Goal: Navigation & Orientation: Find specific page/section

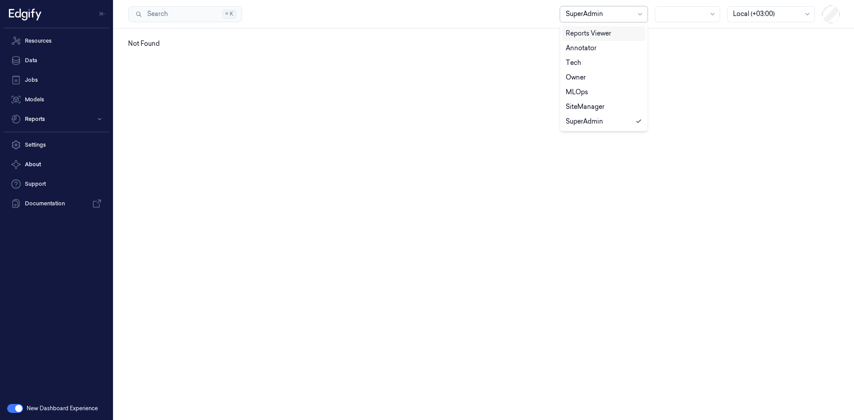
click at [423, 11] on div at bounding box center [598, 13] width 67 height 9
click at [423, 16] on div at bounding box center [682, 13] width 44 height 9
click at [13, 413] on button "button" at bounding box center [15, 408] width 16 height 9
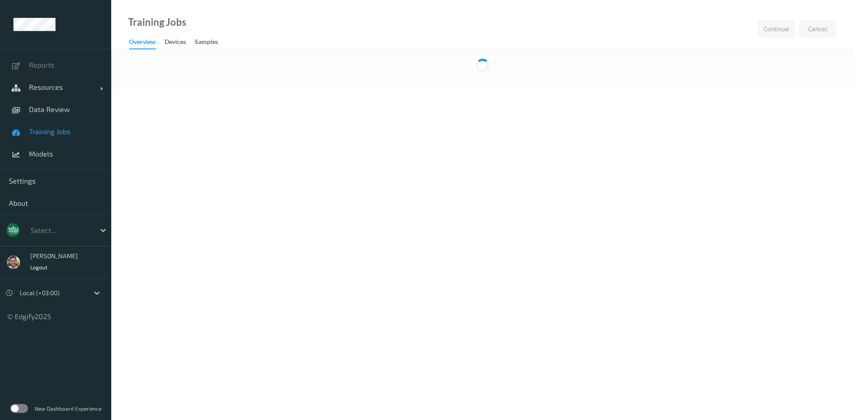
click at [80, 131] on span "Training Jobs" at bounding box center [65, 131] width 73 height 9
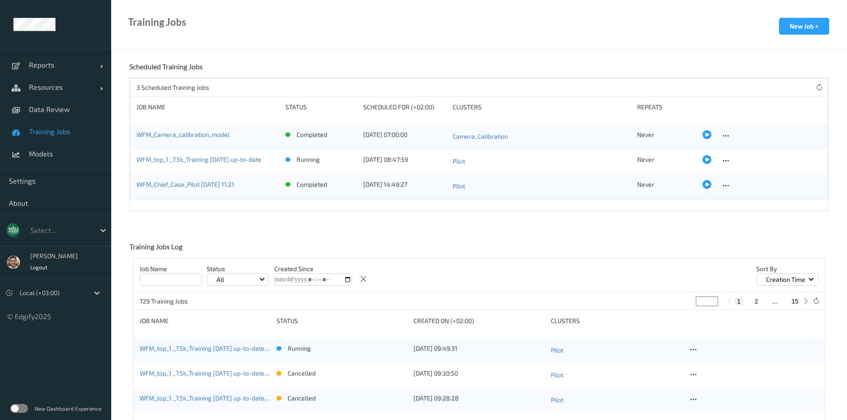
click at [20, 406] on label at bounding box center [19, 408] width 18 height 9
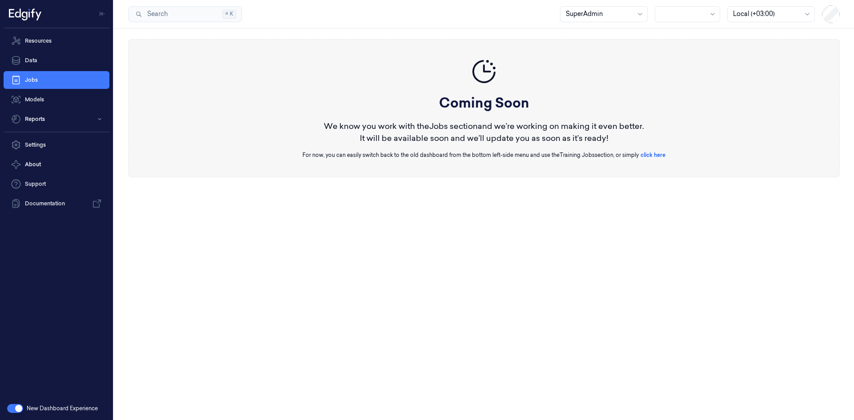
click at [676, 17] on div at bounding box center [682, 13] width 44 height 9
click at [49, 108] on nav "Resources Data Jobs Models Reports" at bounding box center [56, 80] width 109 height 96
click at [54, 101] on link "Models" at bounding box center [57, 100] width 106 height 18
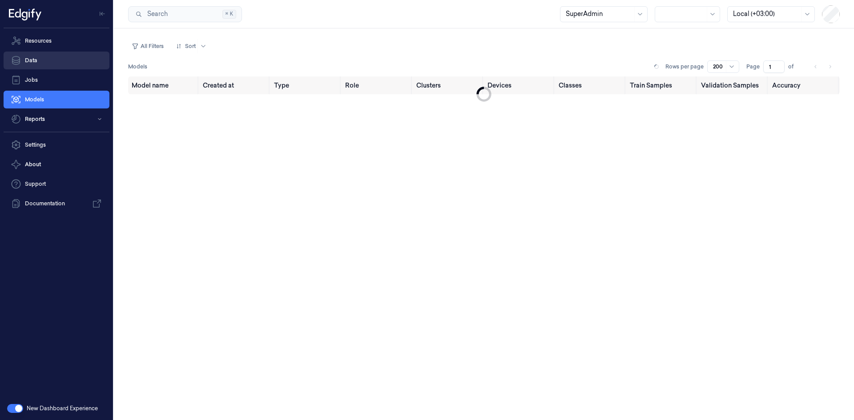
click at [59, 56] on link "Data" at bounding box center [57, 61] width 106 height 18
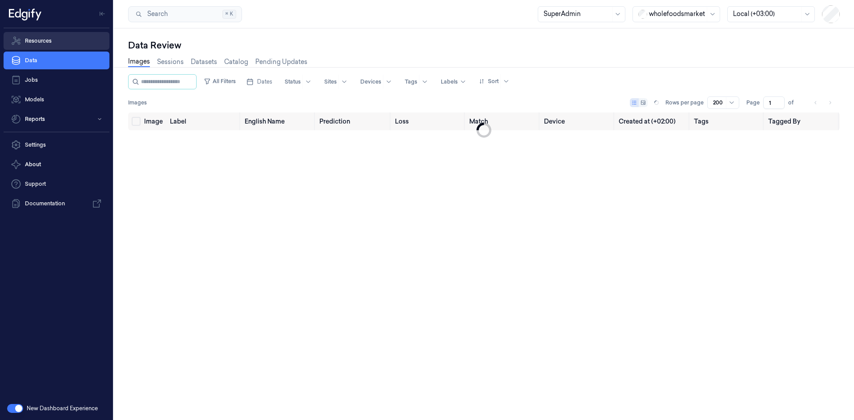
click at [64, 36] on link "Resources" at bounding box center [57, 41] width 106 height 18
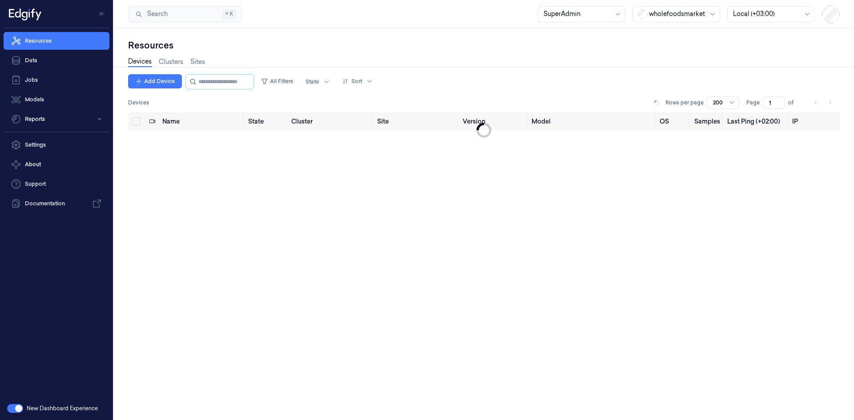
click at [673, 10] on div at bounding box center [677, 13] width 56 height 9
click at [655, 142] on div "waitrose" at bounding box center [657, 146] width 38 height 9
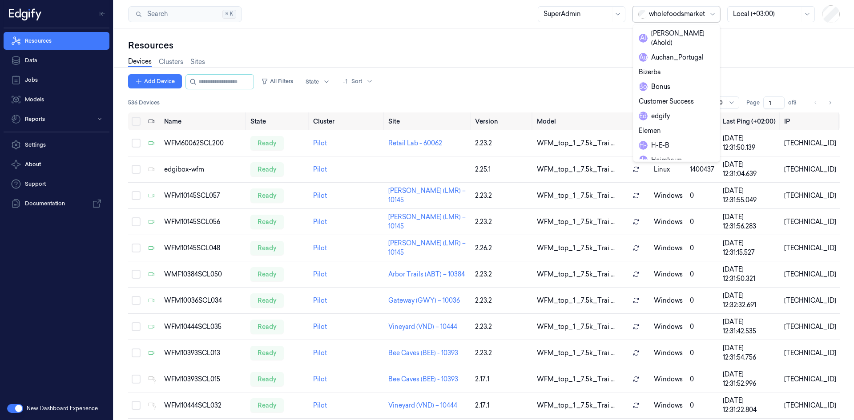
click at [693, 14] on div at bounding box center [677, 13] width 56 height 9
click at [671, 142] on div "waitrose" at bounding box center [657, 146] width 38 height 9
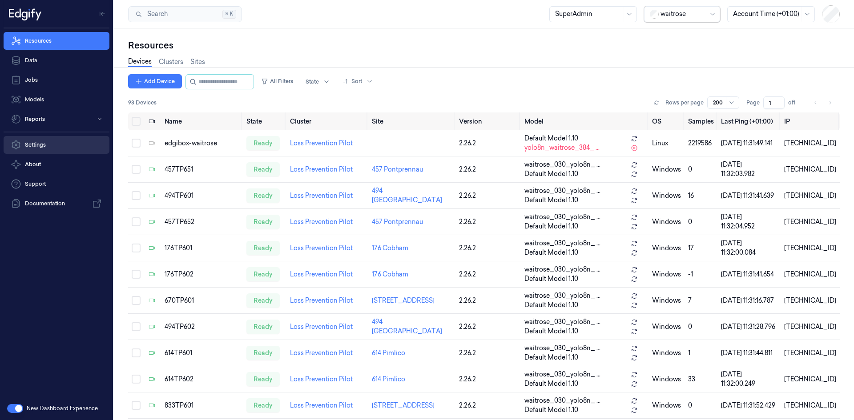
click at [44, 151] on link "Settings" at bounding box center [57, 145] width 106 height 18
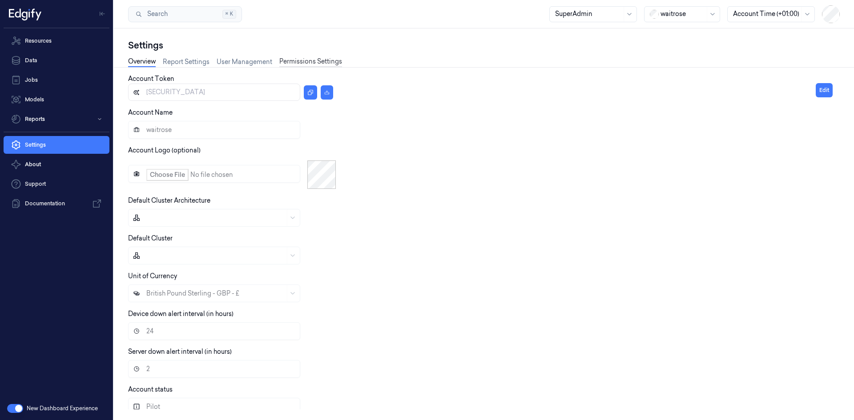
click at [297, 61] on link "Permissions Settings" at bounding box center [310, 62] width 63 height 10
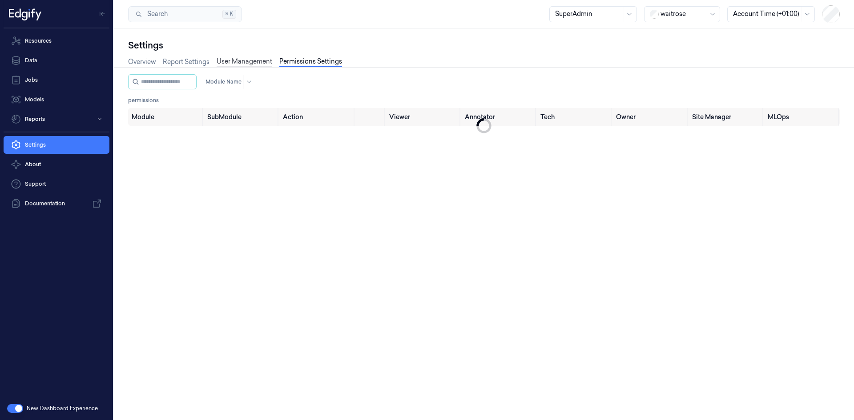
click at [236, 61] on link "User Management" at bounding box center [244, 62] width 56 height 10
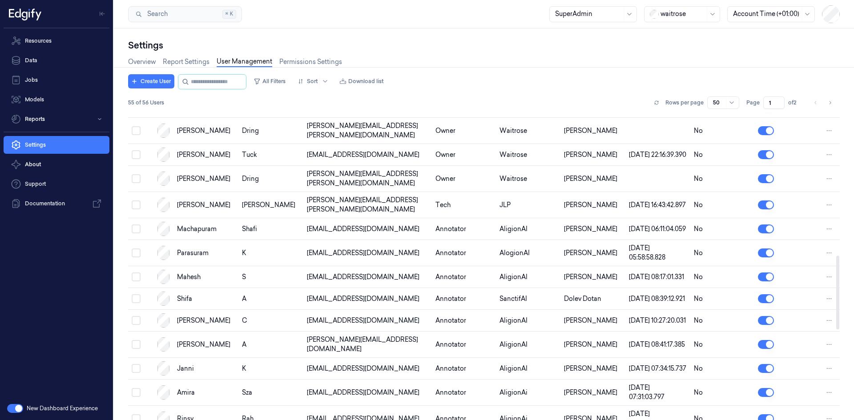
scroll to position [350, 0]
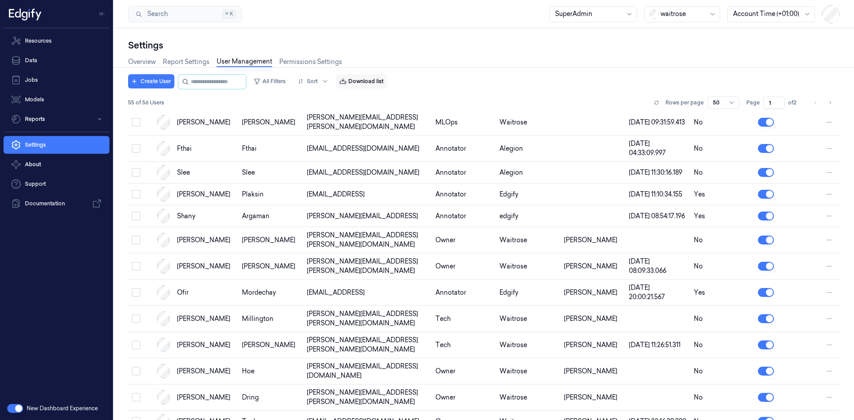
click at [346, 81] on icon "button" at bounding box center [343, 81] width 6 height 6
click at [281, 81] on button "All Filters" at bounding box center [269, 81] width 39 height 14
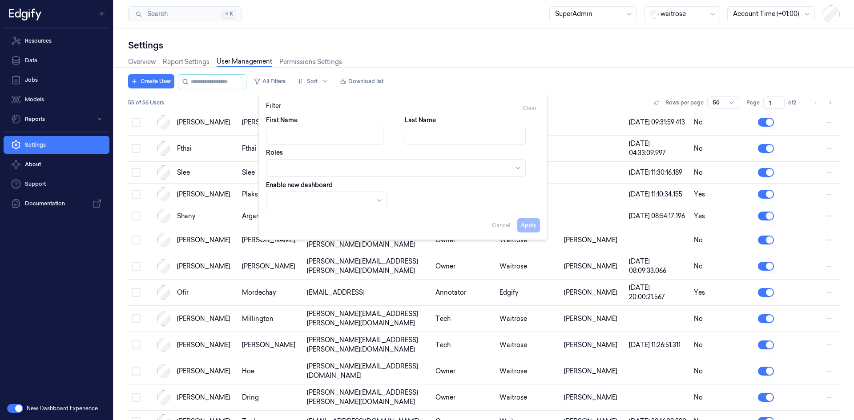
click at [447, 134] on input "Last Name" at bounding box center [465, 136] width 121 height 18
click at [415, 178] on div "First Name Last Name Roles Enable new dashboard" at bounding box center [403, 163] width 274 height 94
click at [361, 207] on div at bounding box center [326, 201] width 121 height 18
click at [482, 176] on div at bounding box center [396, 168] width 260 height 18
click at [393, 144] on div at bounding box center [333, 136] width 135 height 18
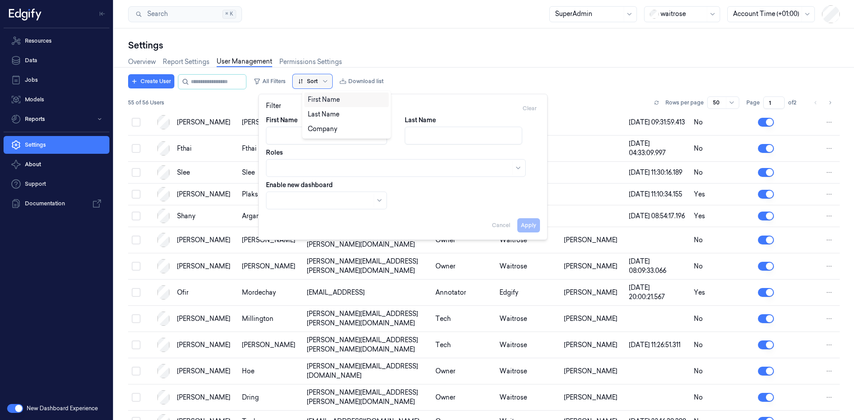
click at [317, 80] on div at bounding box center [308, 81] width 20 height 8
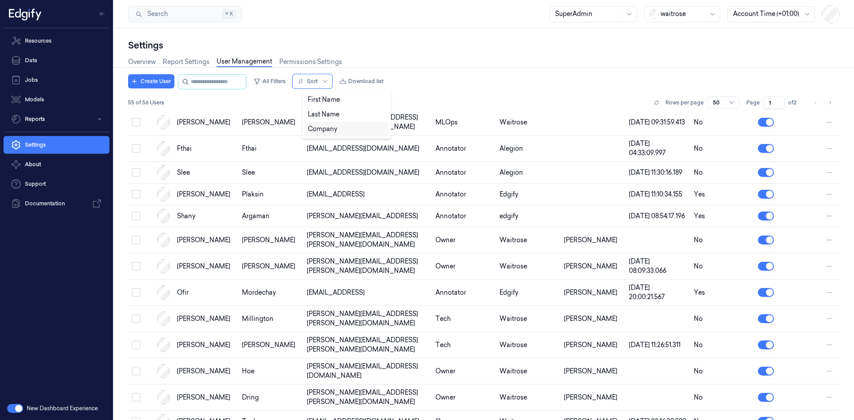
click at [345, 124] on div "Company" at bounding box center [346, 129] width 84 height 15
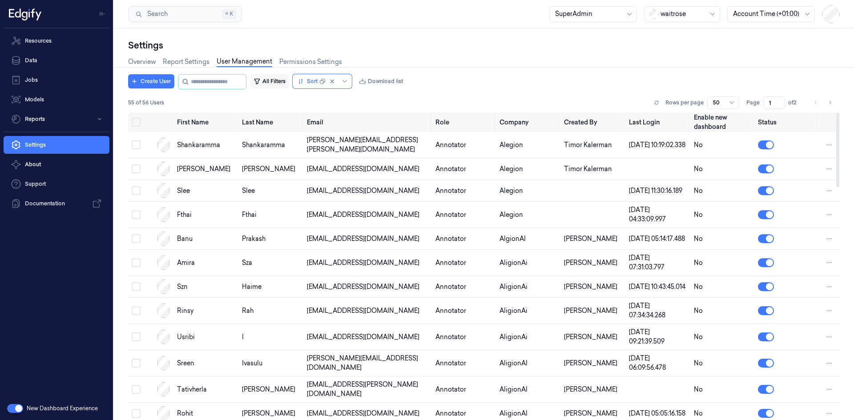
click at [284, 85] on button "All Filters" at bounding box center [269, 81] width 39 height 14
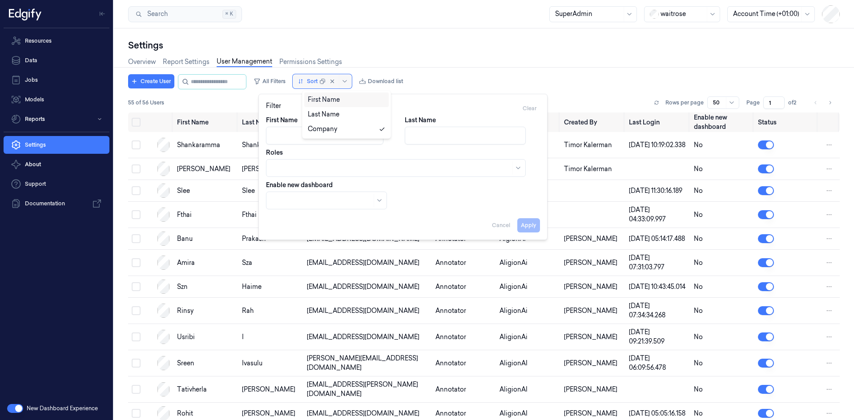
click at [317, 82] on div at bounding box center [308, 81] width 20 height 8
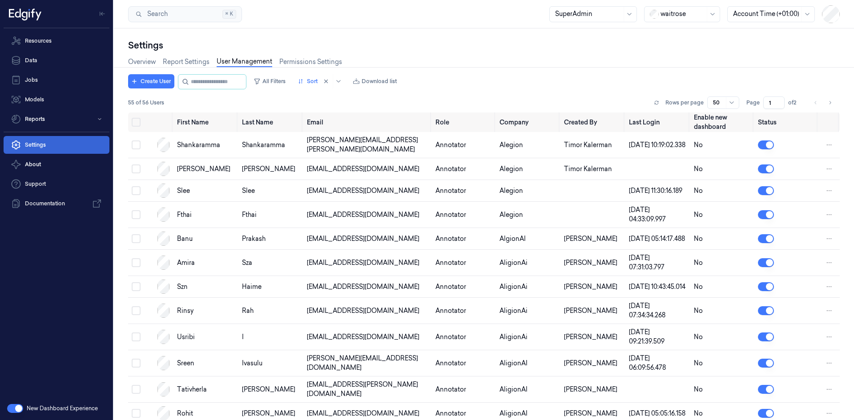
drag, startPoint x: 26, startPoint y: 143, endPoint x: 81, endPoint y: 136, distance: 56.0
click at [26, 143] on link "Settings" at bounding box center [57, 145] width 106 height 18
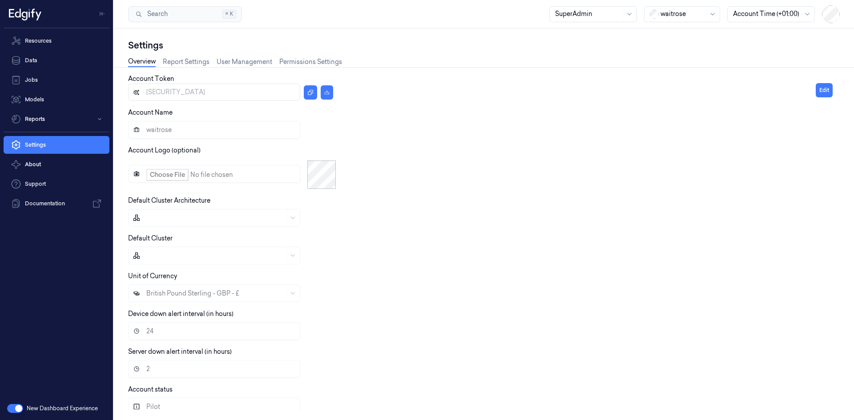
drag, startPoint x: 348, startPoint y: 65, endPoint x: 391, endPoint y: 65, distance: 43.1
click at [399, 65] on div "Overview Report Settings User Management Permissions Settings" at bounding box center [483, 63] width 711 height 23
click at [307, 62] on link "Permissions Settings" at bounding box center [310, 62] width 63 height 10
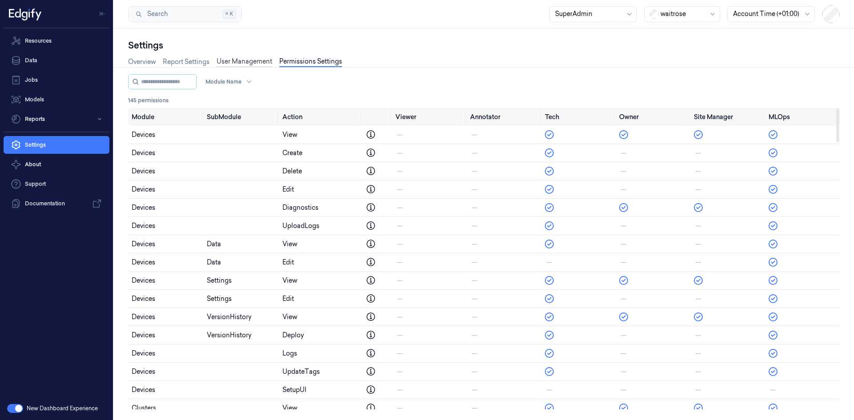
click at [240, 61] on link "User Management" at bounding box center [244, 62] width 56 height 10
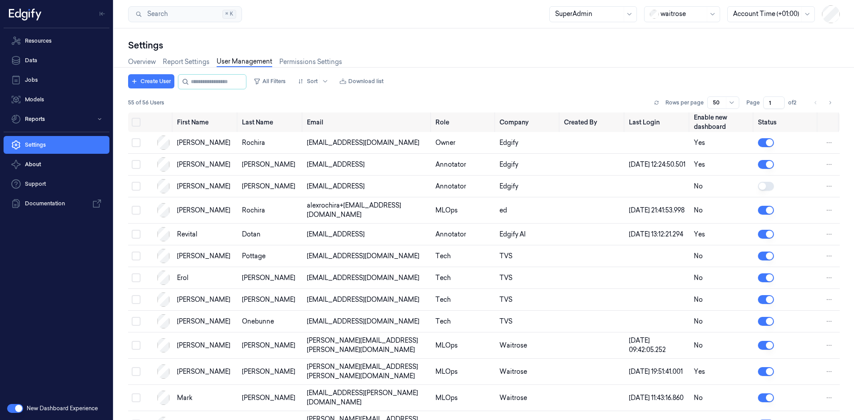
click at [362, 62] on div "Overview Report Settings User Management Permissions Settings" at bounding box center [483, 63] width 711 height 23
click at [56, 44] on link "Resources" at bounding box center [57, 41] width 106 height 18
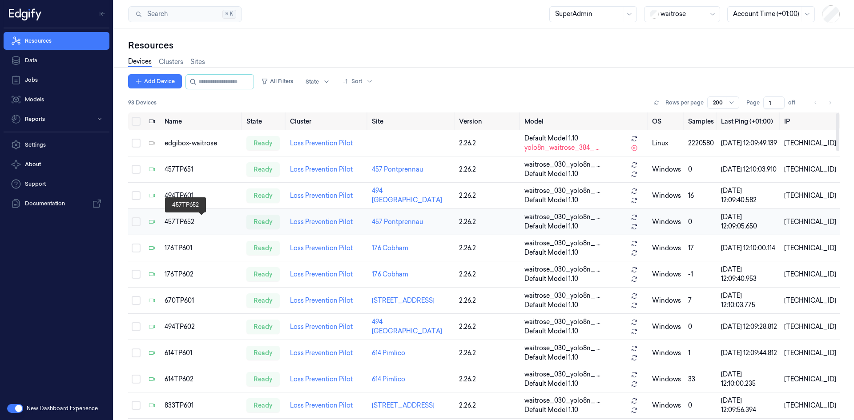
click at [175, 217] on div "457TP652" at bounding box center [201, 221] width 75 height 9
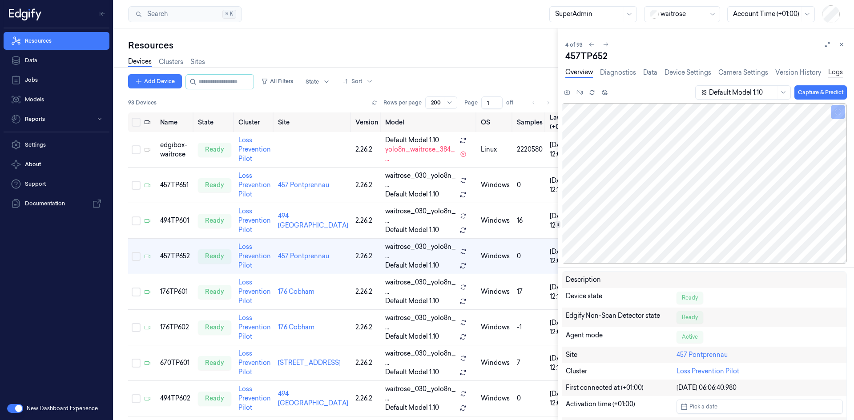
click at [834, 76] on link "Logs" at bounding box center [835, 73] width 15 height 10
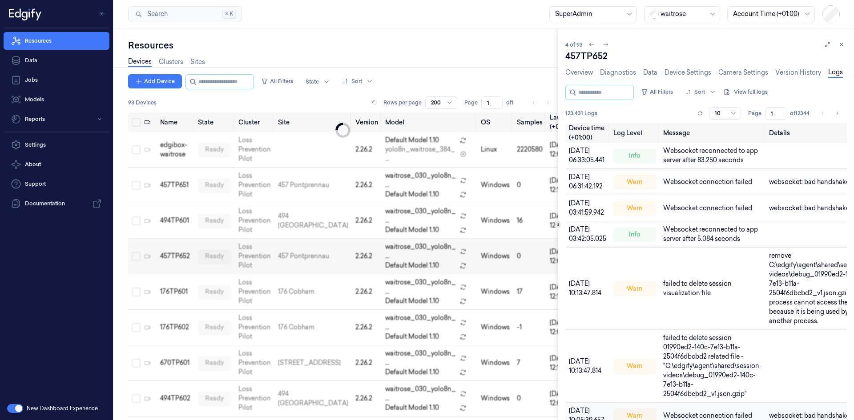
click at [674, 16] on div at bounding box center [682, 13] width 44 height 9
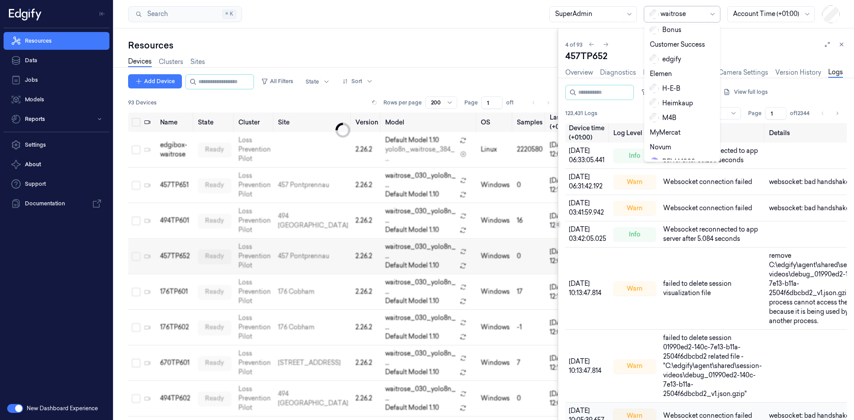
scroll to position [149, 0]
click at [677, 153] on div "wholefoodsmarket" at bounding box center [683, 157] width 68 height 9
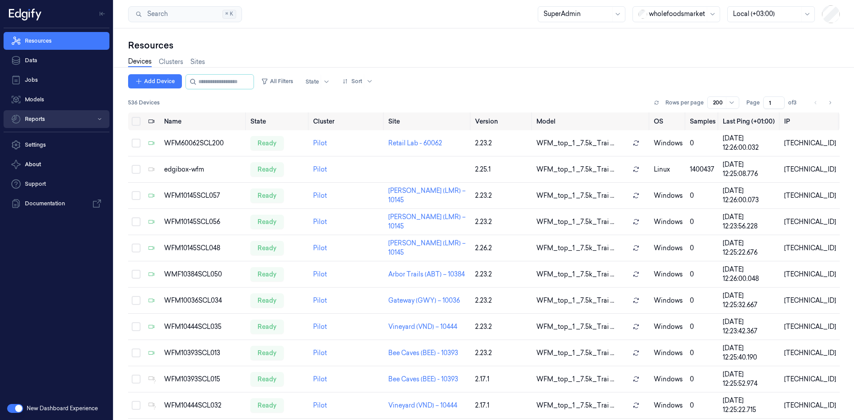
click at [41, 121] on button "Reports" at bounding box center [57, 119] width 106 height 18
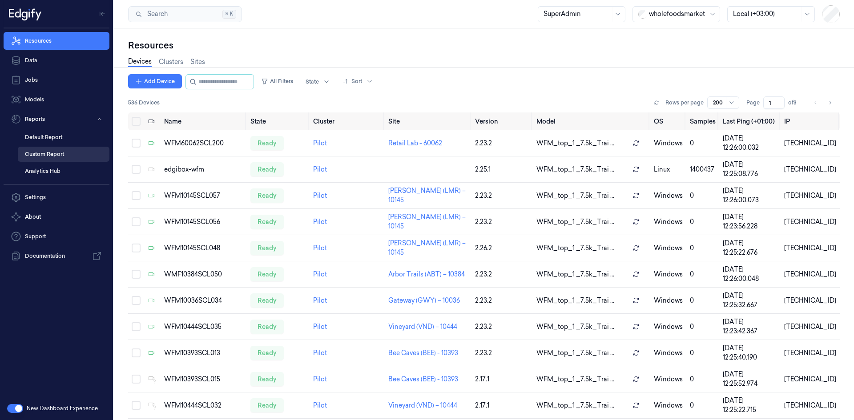
click at [63, 156] on link "Custom Report" at bounding box center [64, 154] width 92 height 15
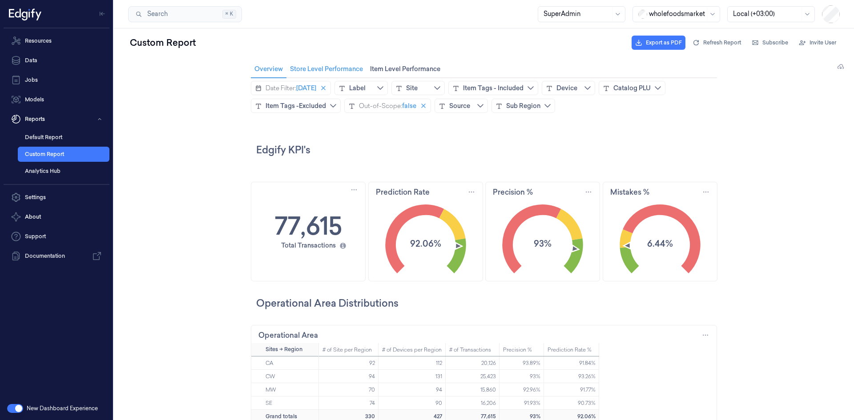
click at [339, 68] on span "Store Level Performance Store Level Performance" at bounding box center [326, 69] width 78 height 12
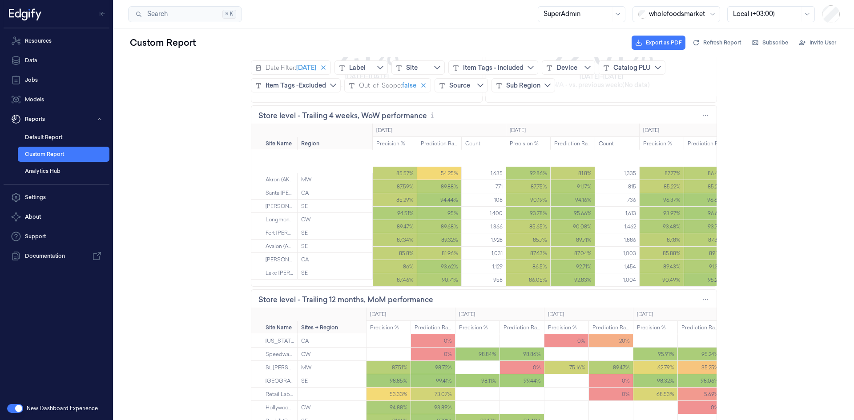
scroll to position [999, 0]
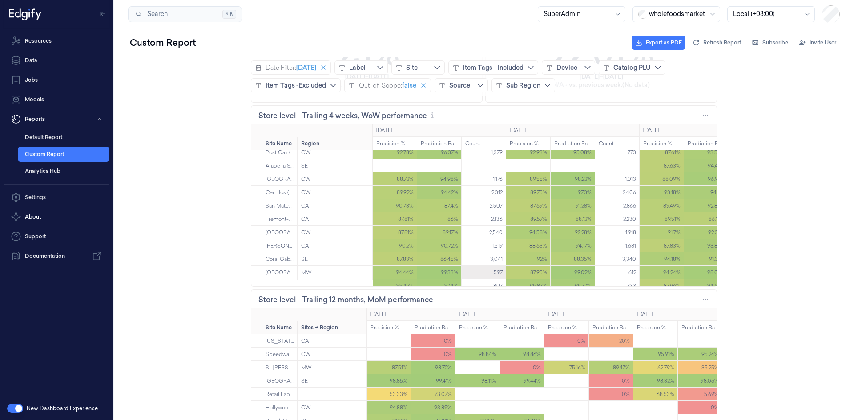
click at [470, 278] on div "597" at bounding box center [483, 272] width 44 height 13
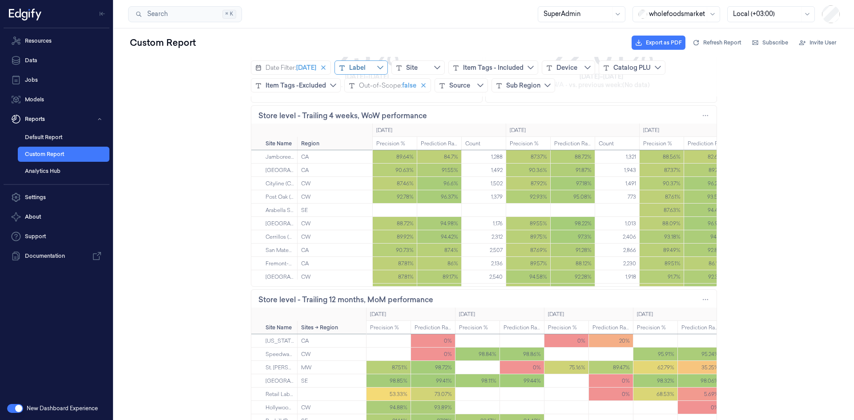
scroll to position [155, 0]
